Goal: Find specific page/section: Find specific page/section

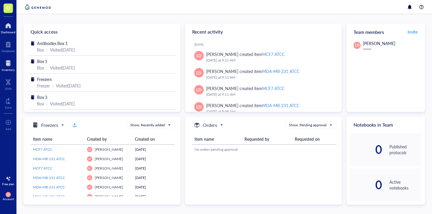
click at [6, 67] on div at bounding box center [8, 63] width 13 height 9
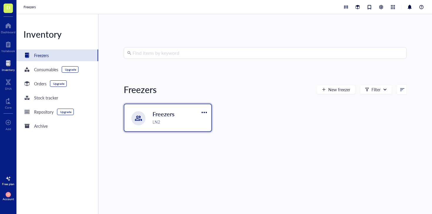
click at [155, 113] on span "Freezers" at bounding box center [164, 114] width 22 height 8
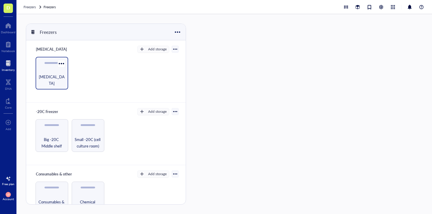
click at [59, 74] on div "[MEDICAL_DATA]" at bounding box center [52, 80] width 27 height 13
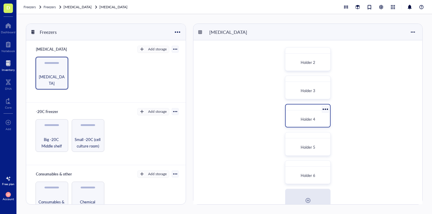
click at [318, 107] on div at bounding box center [308, 107] width 44 height 6
